Goal: Task Accomplishment & Management: Complete application form

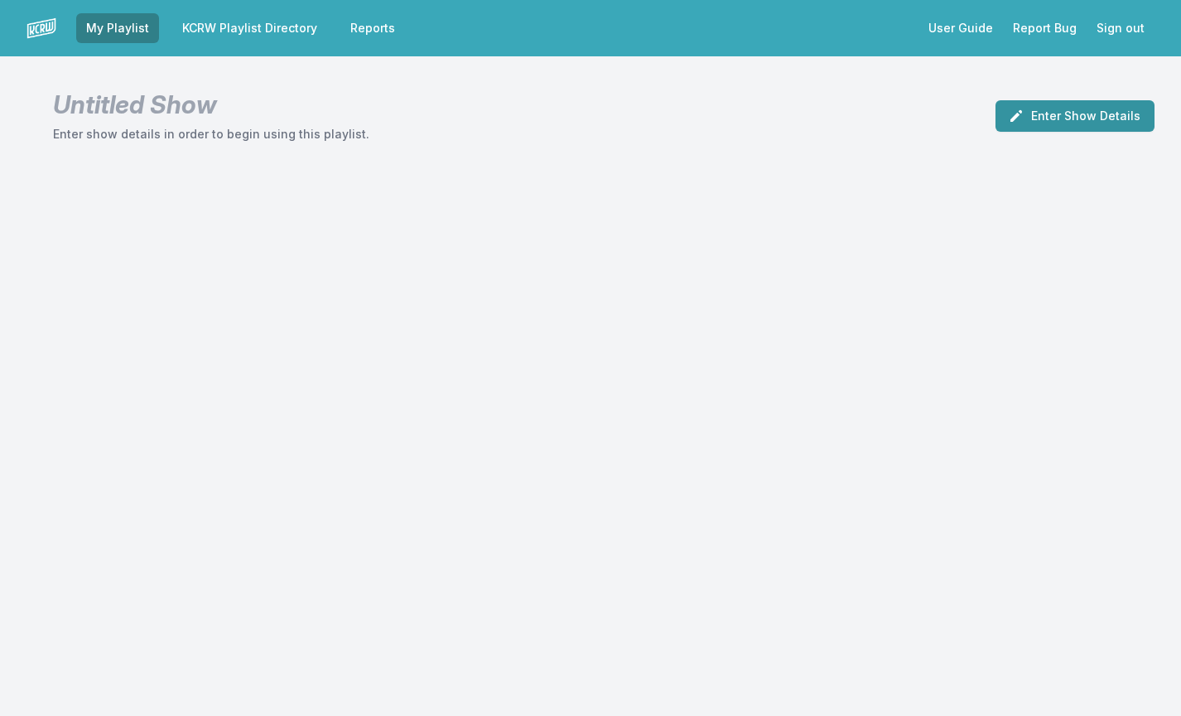
click at [1070, 115] on button "Enter Show Details" at bounding box center [1075, 115] width 159 height 31
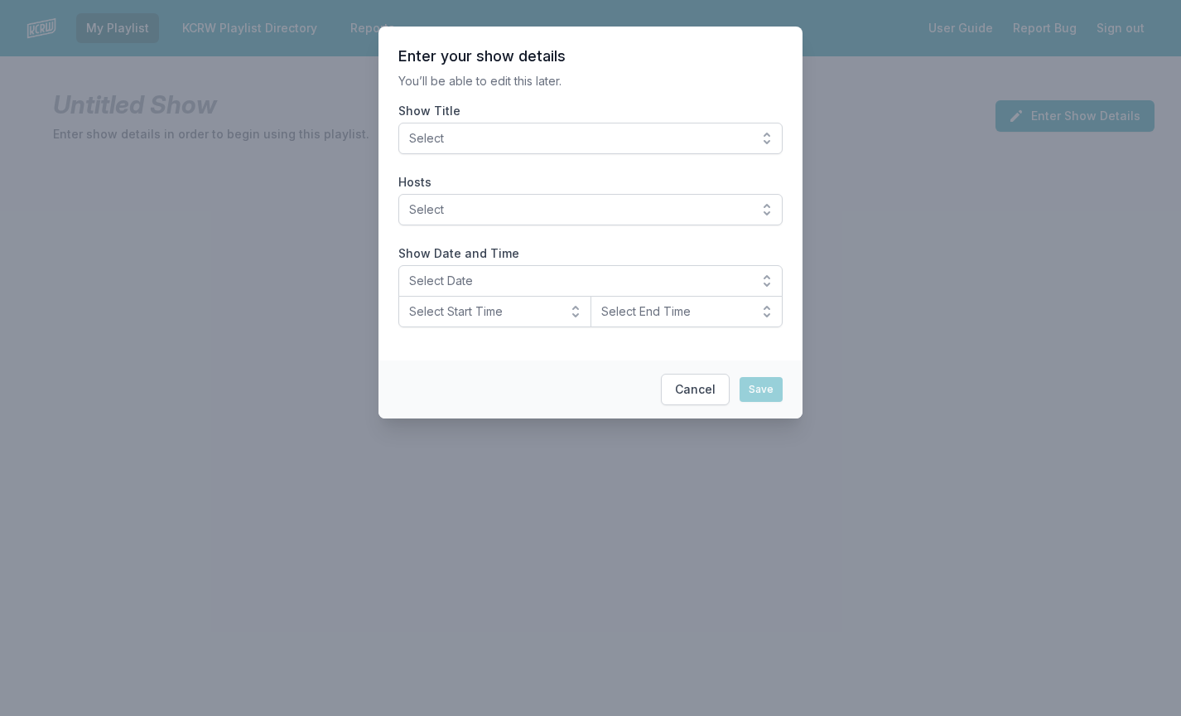
click at [724, 133] on span "Select" at bounding box center [579, 138] width 340 height 17
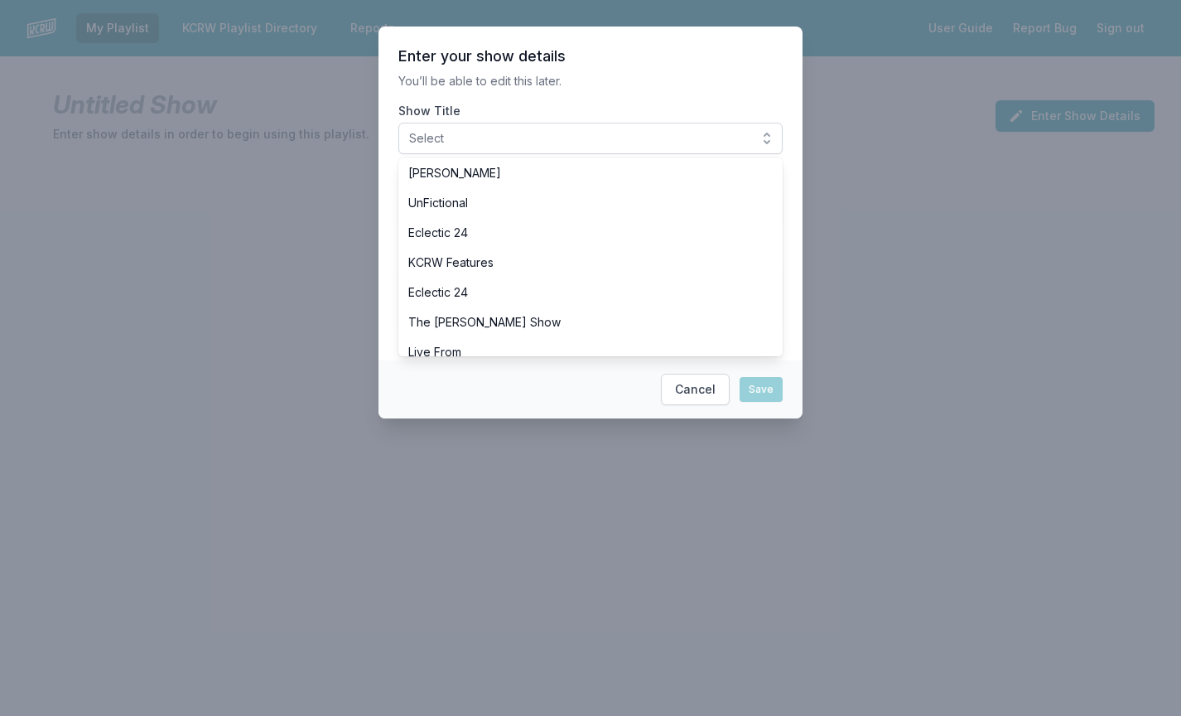
scroll to position [737, 0]
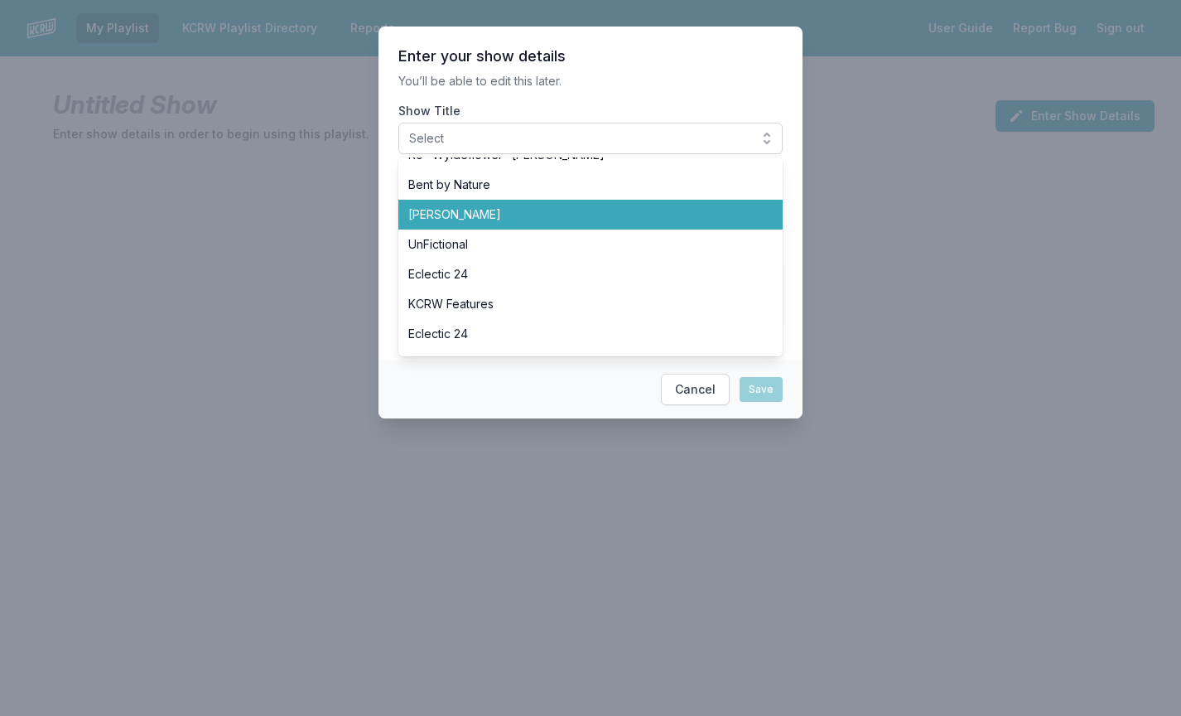
click at [593, 212] on span "[PERSON_NAME]" at bounding box center [580, 214] width 345 height 17
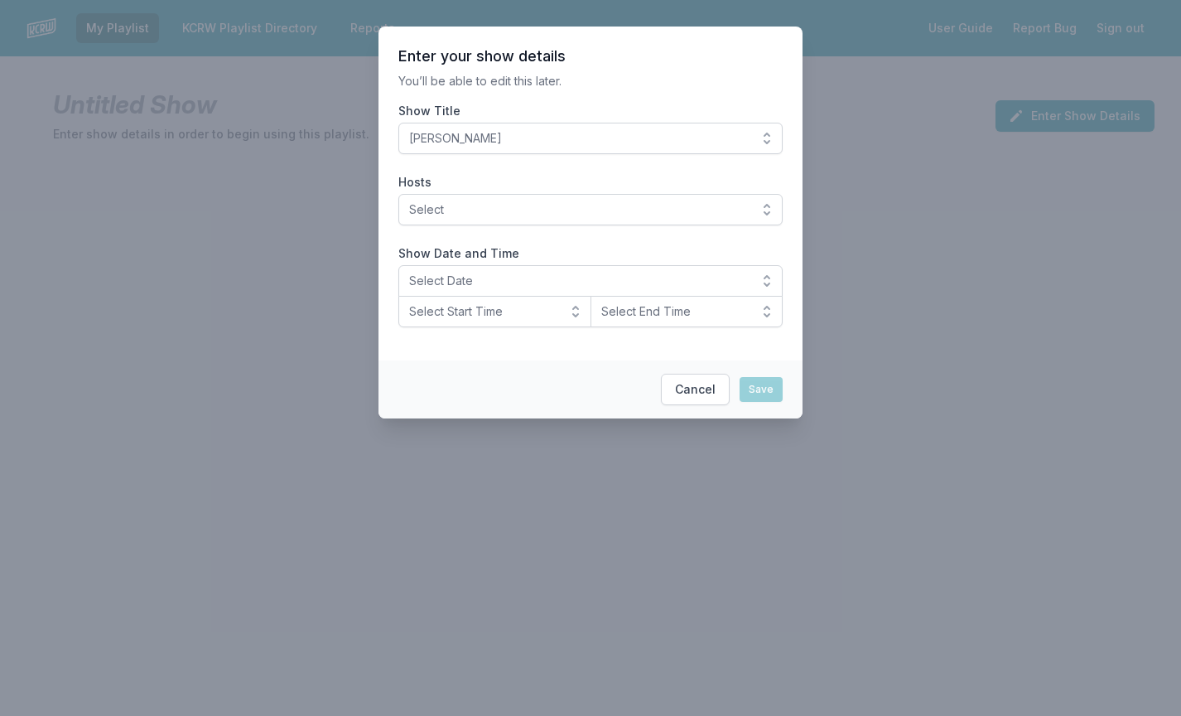
click at [574, 210] on span "Select" at bounding box center [579, 209] width 340 height 17
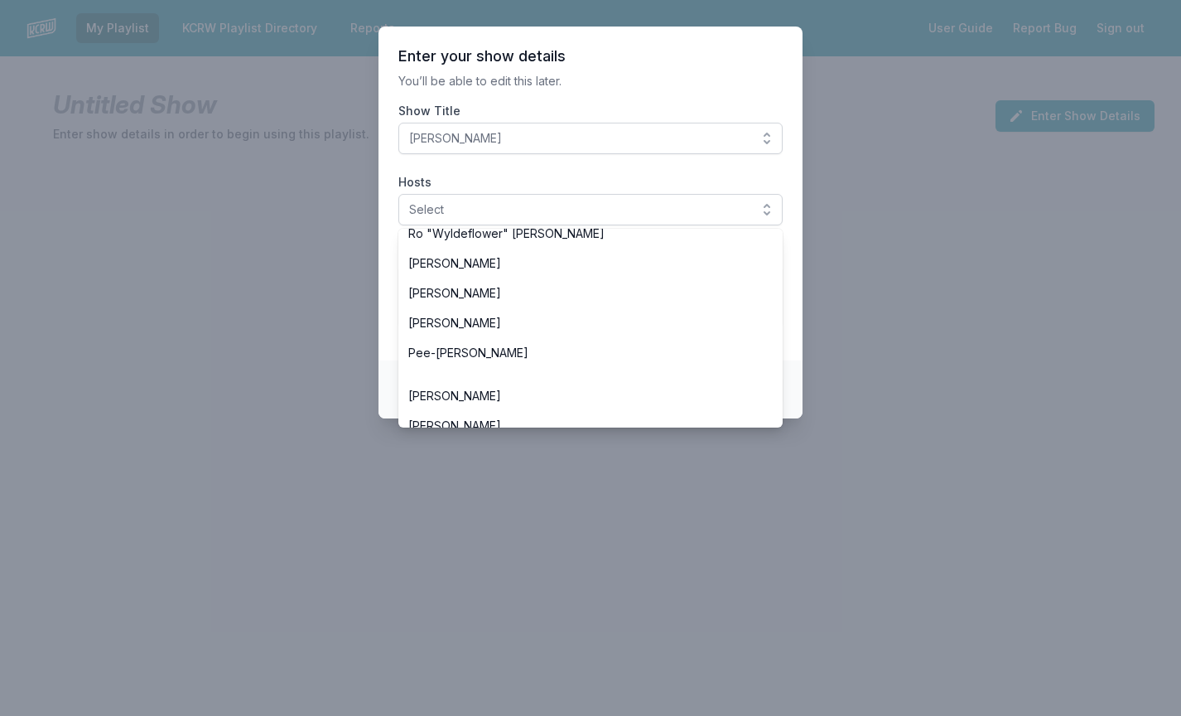
scroll to position [727, 0]
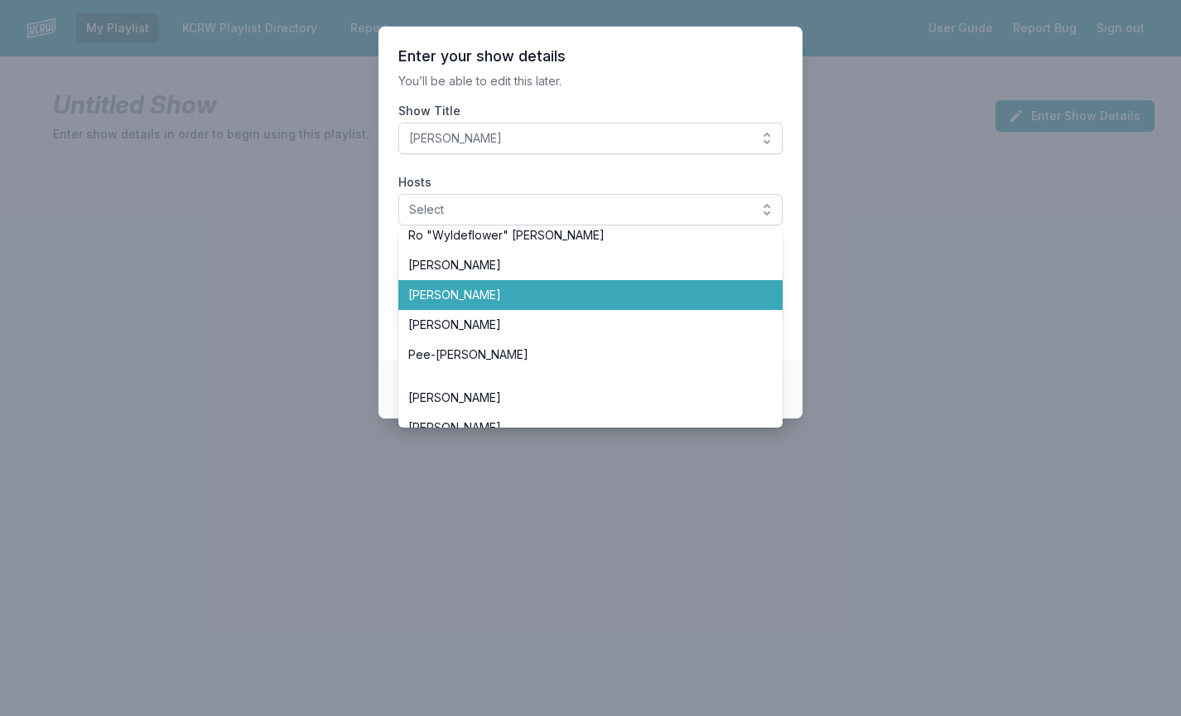
click at [495, 300] on span "[PERSON_NAME]" at bounding box center [580, 295] width 345 height 17
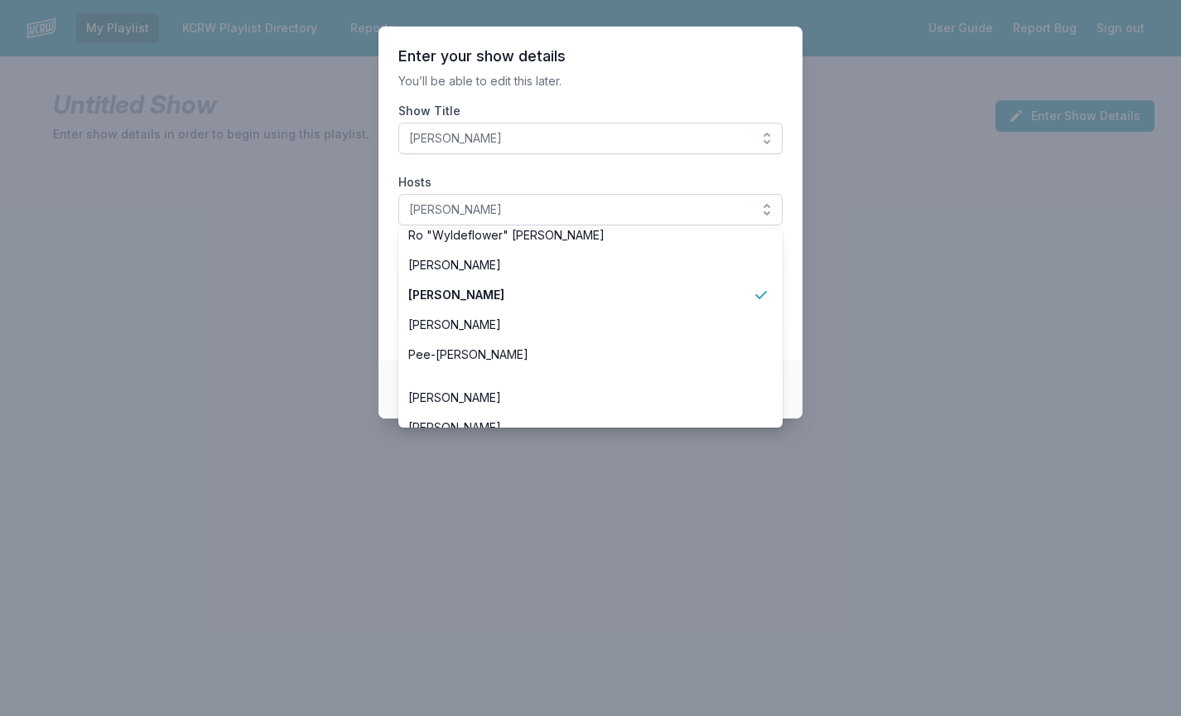
click at [386, 219] on section "Enter your show details You’ll be able to edit this later. Show Title SiLVA Hos…" at bounding box center [591, 194] width 424 height 334
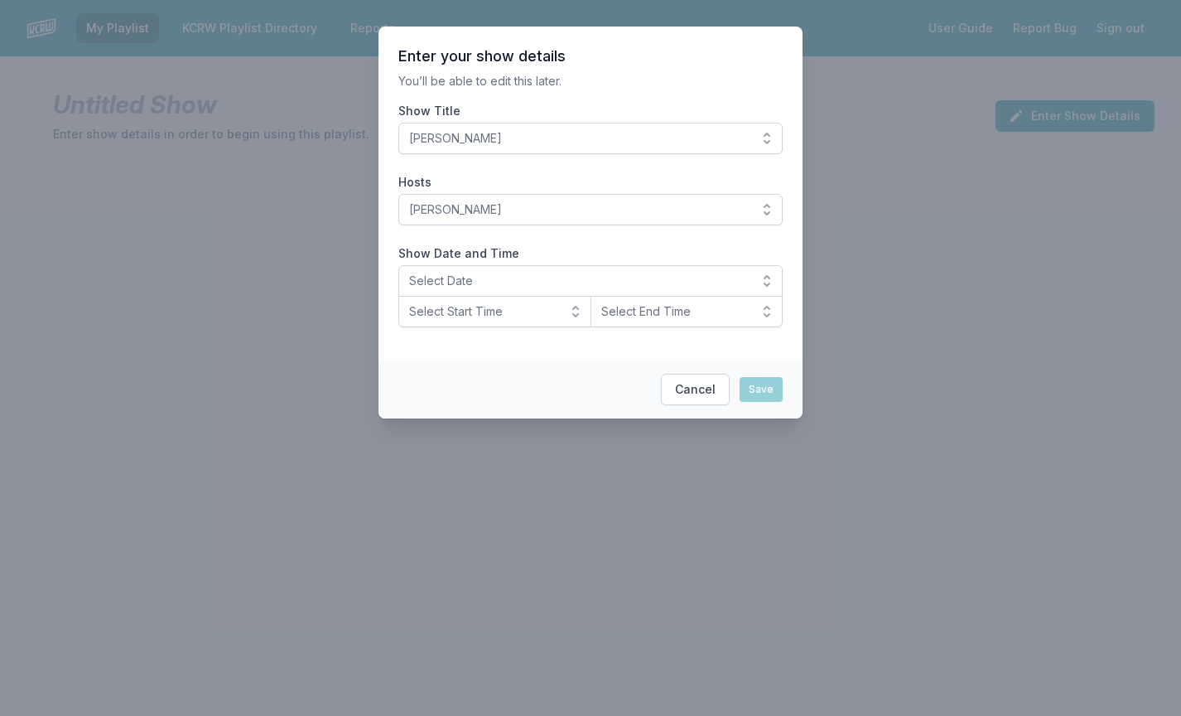
click at [432, 268] on button "Select Date" at bounding box center [591, 280] width 384 height 31
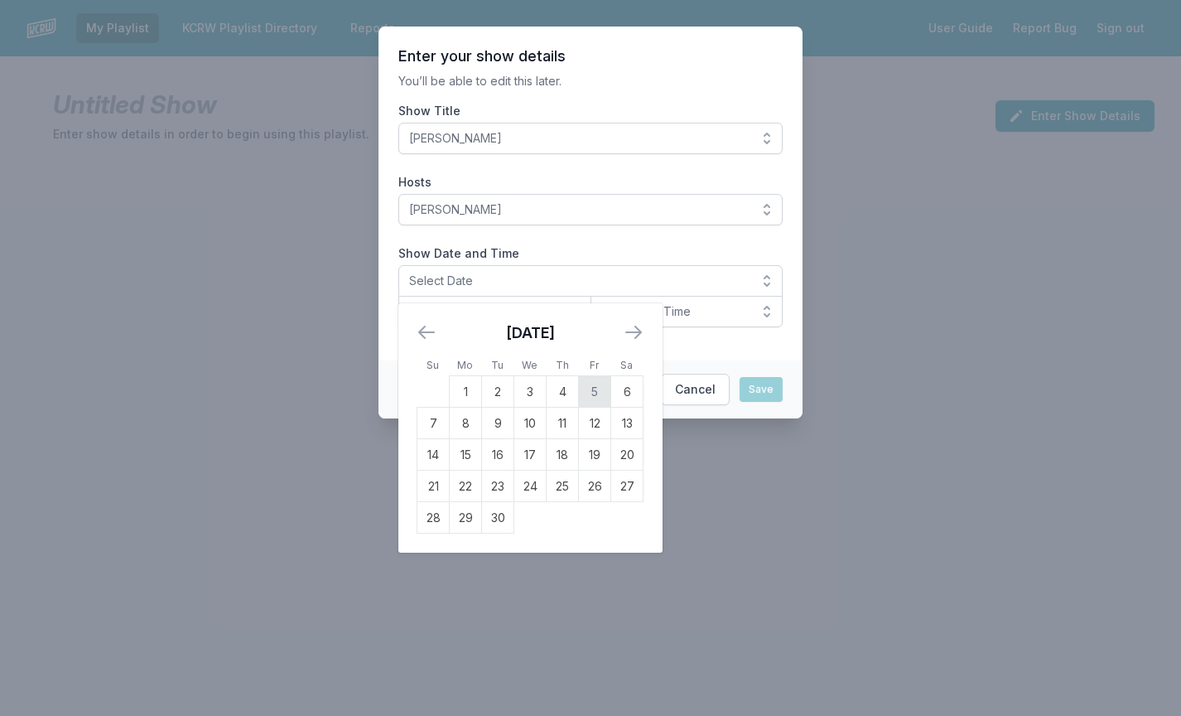
click at [597, 387] on td "5" at bounding box center [595, 391] width 32 height 31
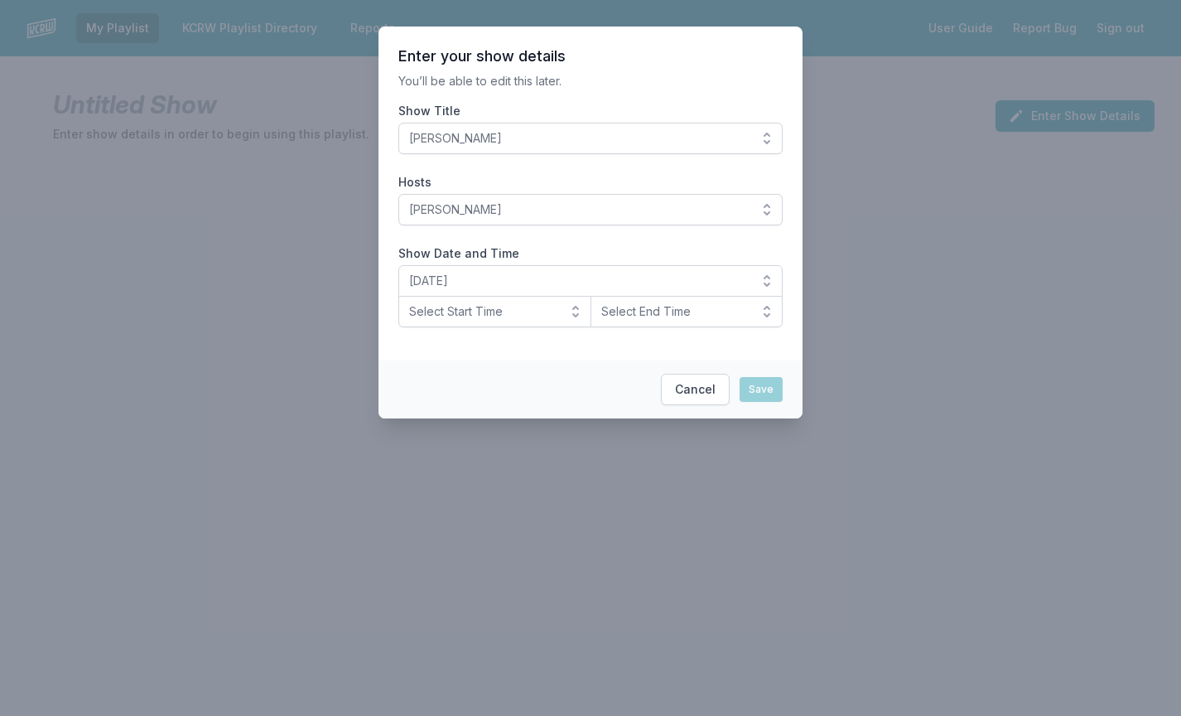
click at [473, 318] on span "Select Start Time" at bounding box center [483, 311] width 148 height 17
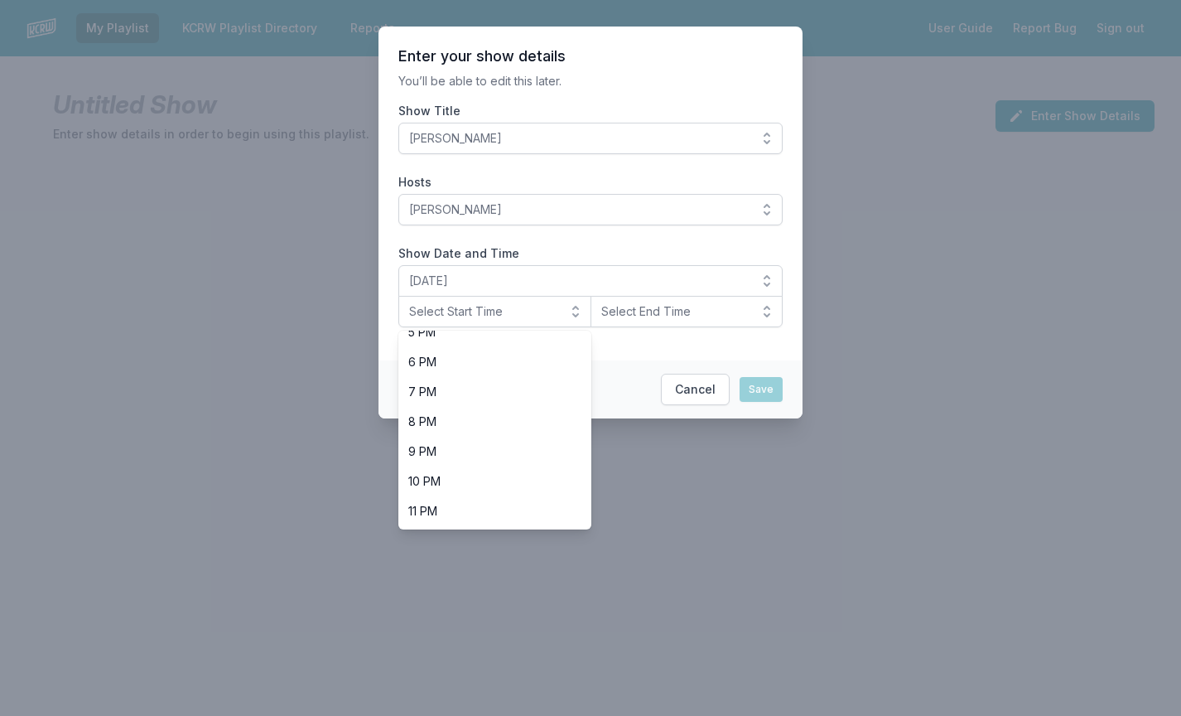
scroll to position [524, 0]
click at [455, 428] on span "8 PM" at bounding box center [484, 421] width 153 height 17
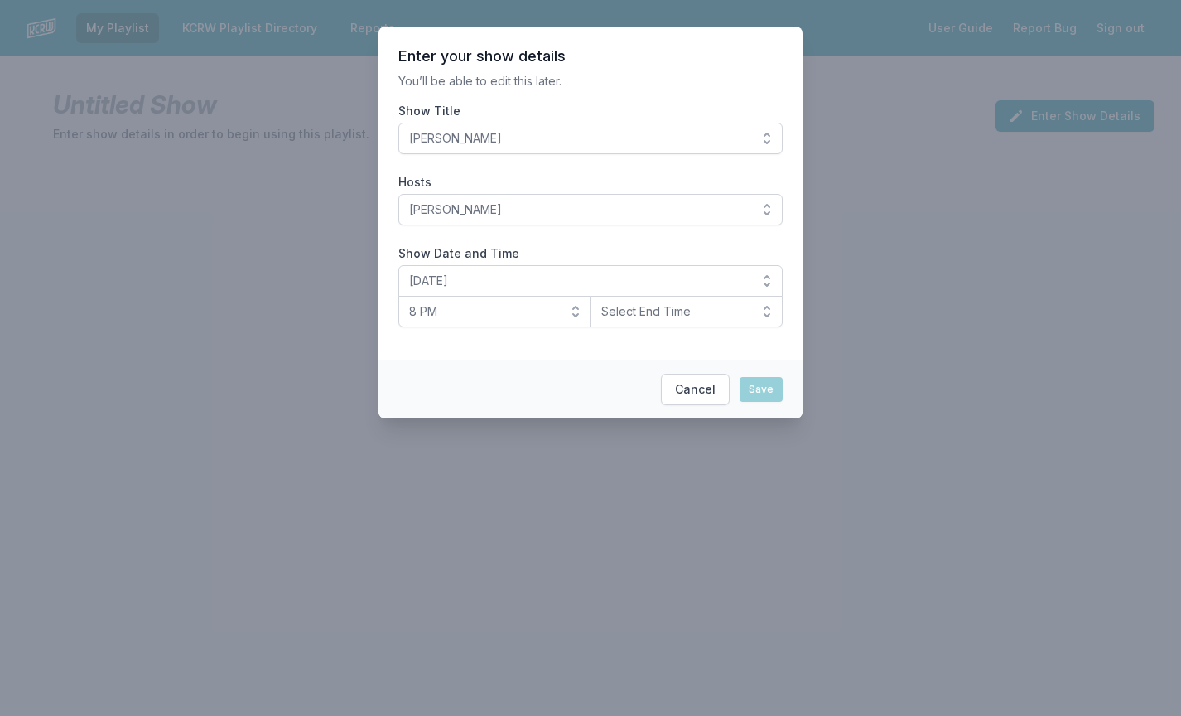
click at [687, 310] on span "Select End Time" at bounding box center [676, 311] width 148 height 17
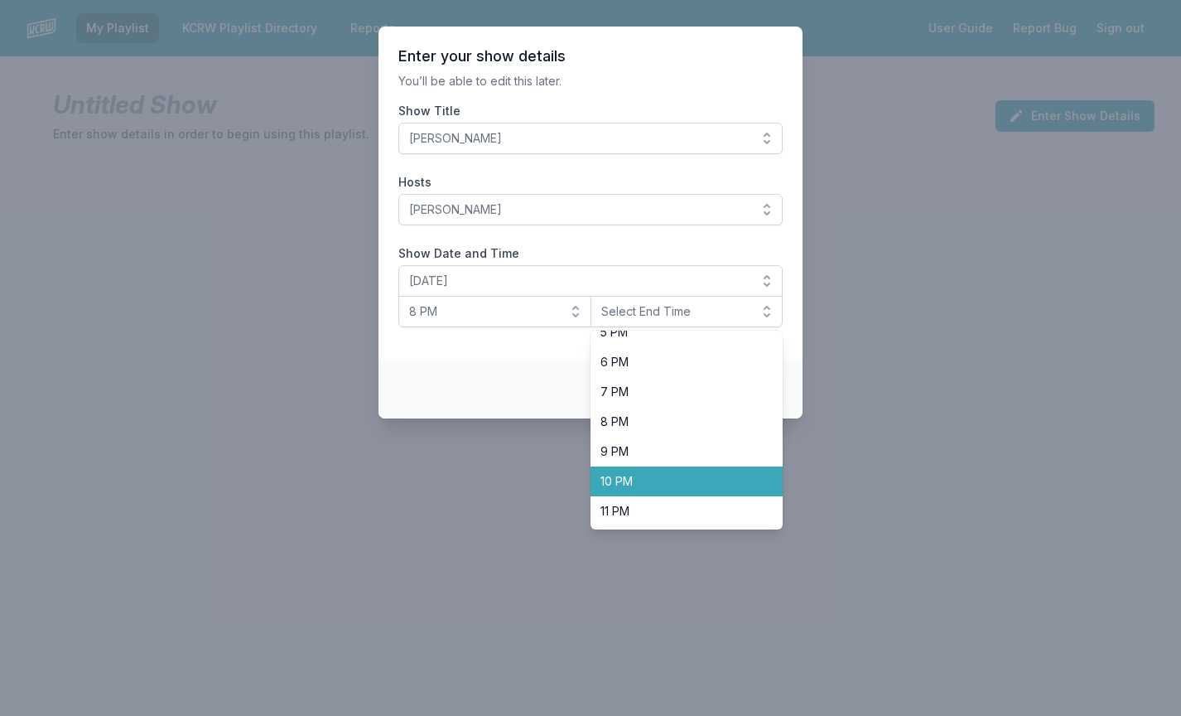
click at [636, 477] on span "10 PM" at bounding box center [677, 481] width 153 height 17
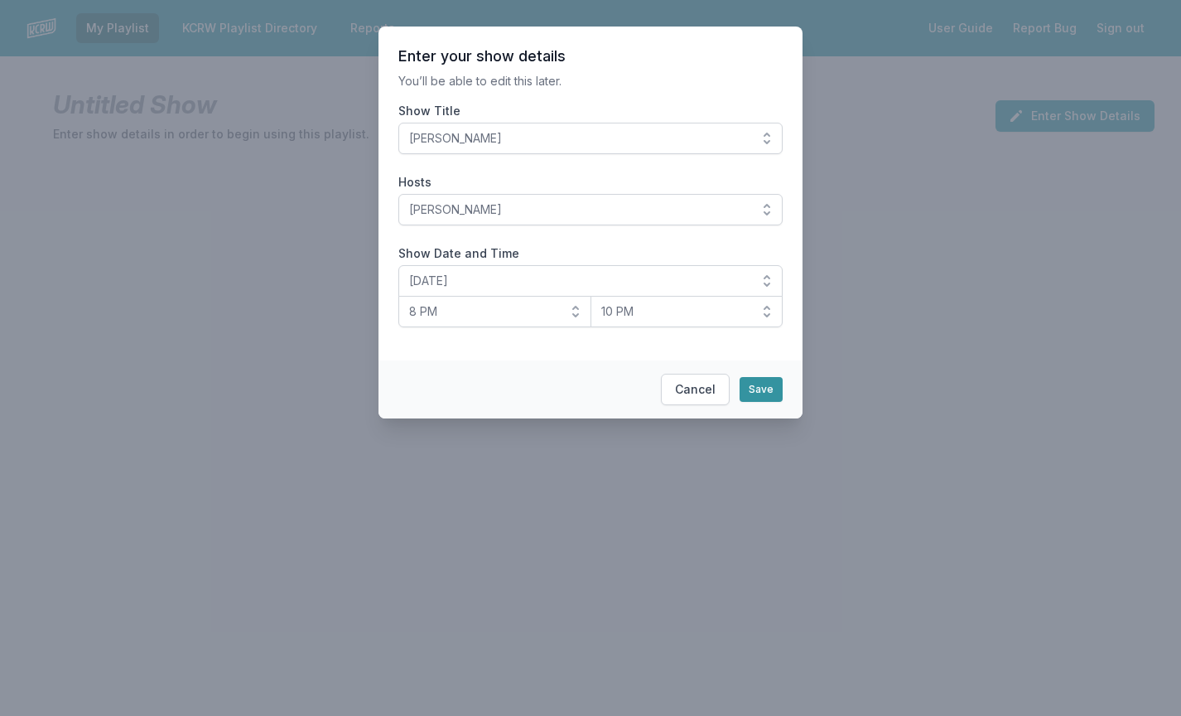
click at [756, 392] on button "Save" at bounding box center [761, 389] width 43 height 25
